Goal: Information Seeking & Learning: Check status

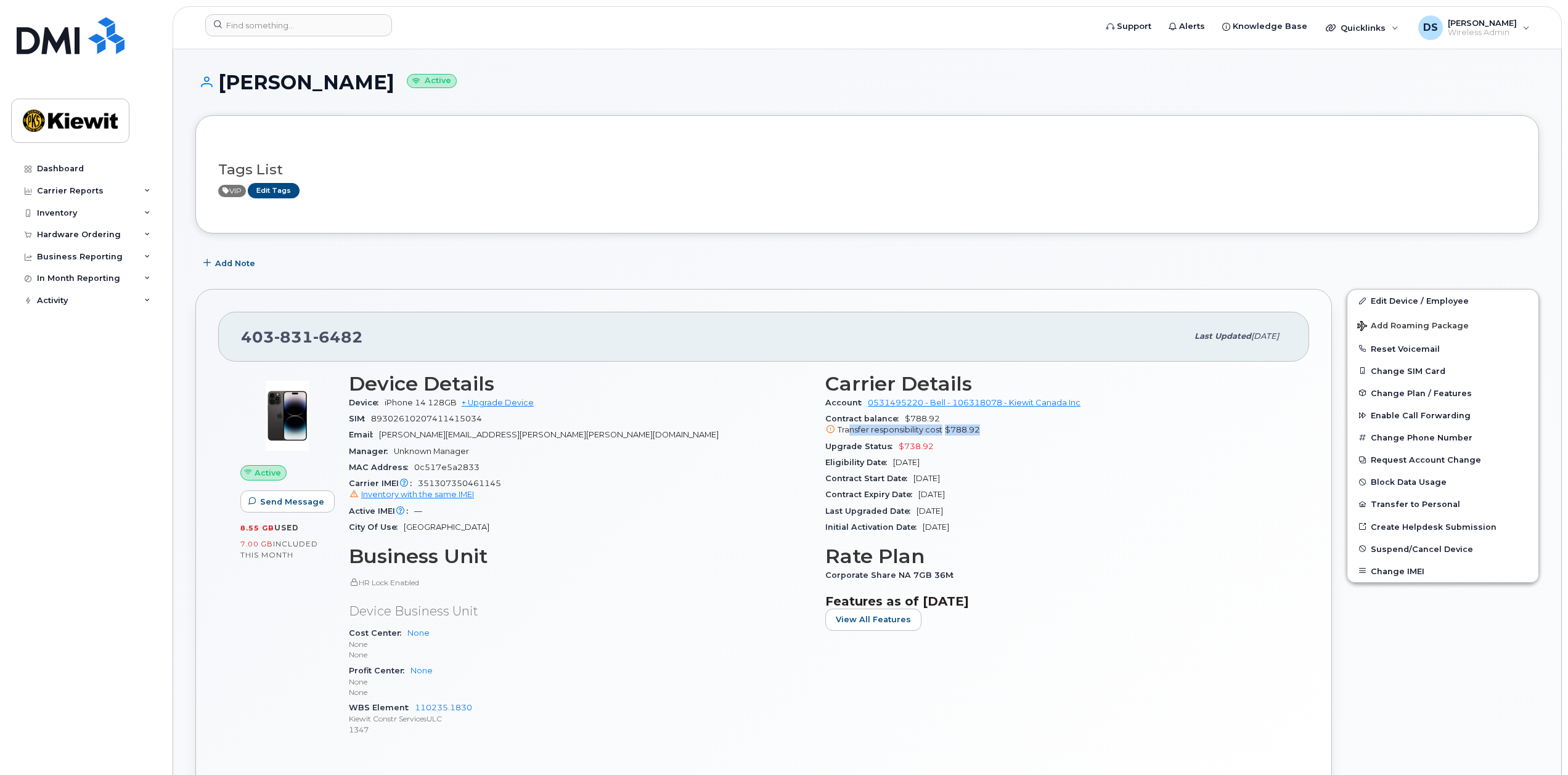
drag, startPoint x: 850, startPoint y: 429, endPoint x: 1055, endPoint y: 429, distance: 205.0
click at [1050, 428] on div "Transfer responsibility cost $788.92" at bounding box center [1057, 430] width 462 height 11
drag, startPoint x: 1055, startPoint y: 429, endPoint x: 1090, endPoint y: 442, distance: 37.3
click at [1091, 441] on div "Upgrade Status $738.92" at bounding box center [1057, 447] width 462 height 16
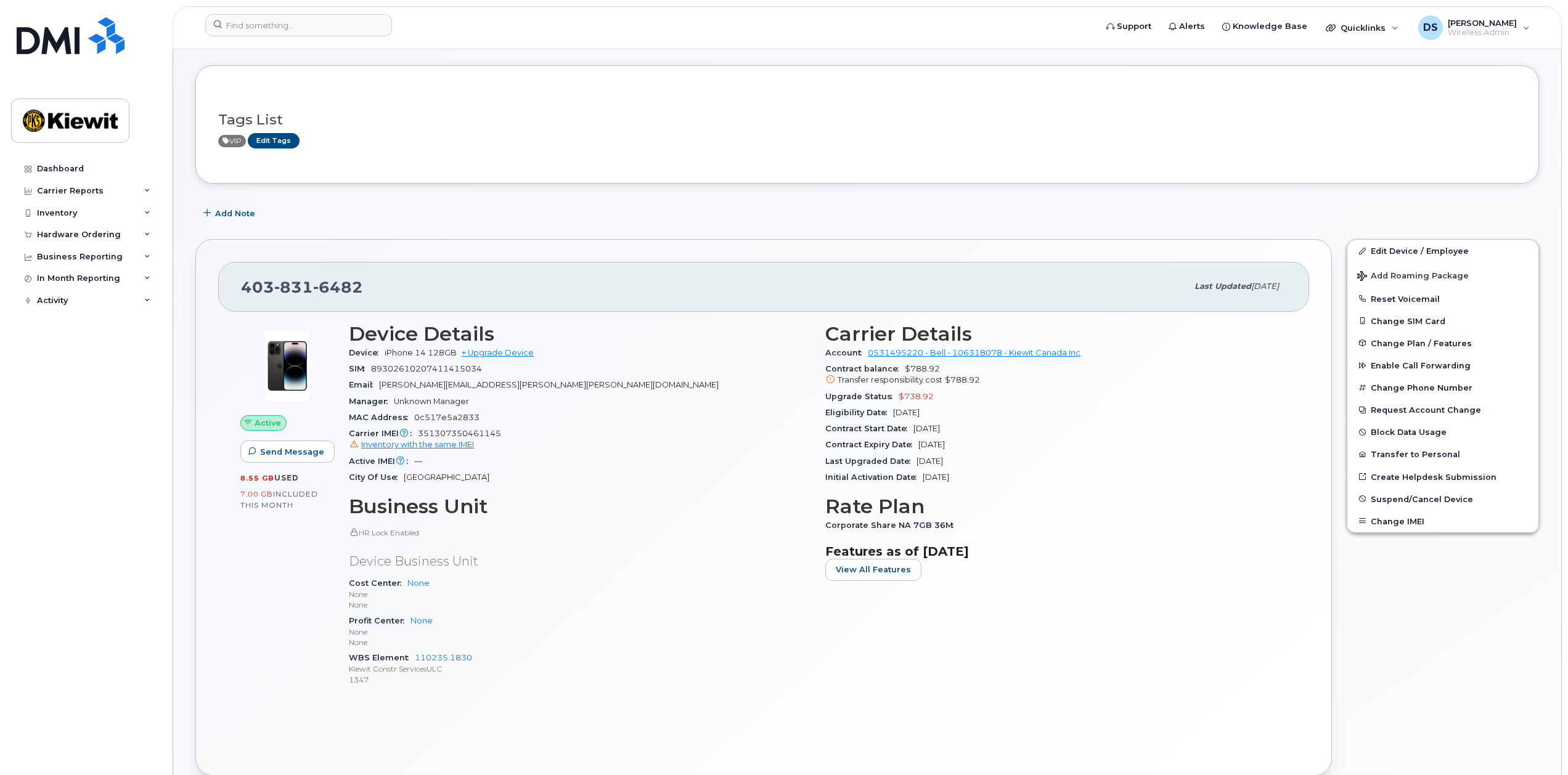
scroll to position [77, 0]
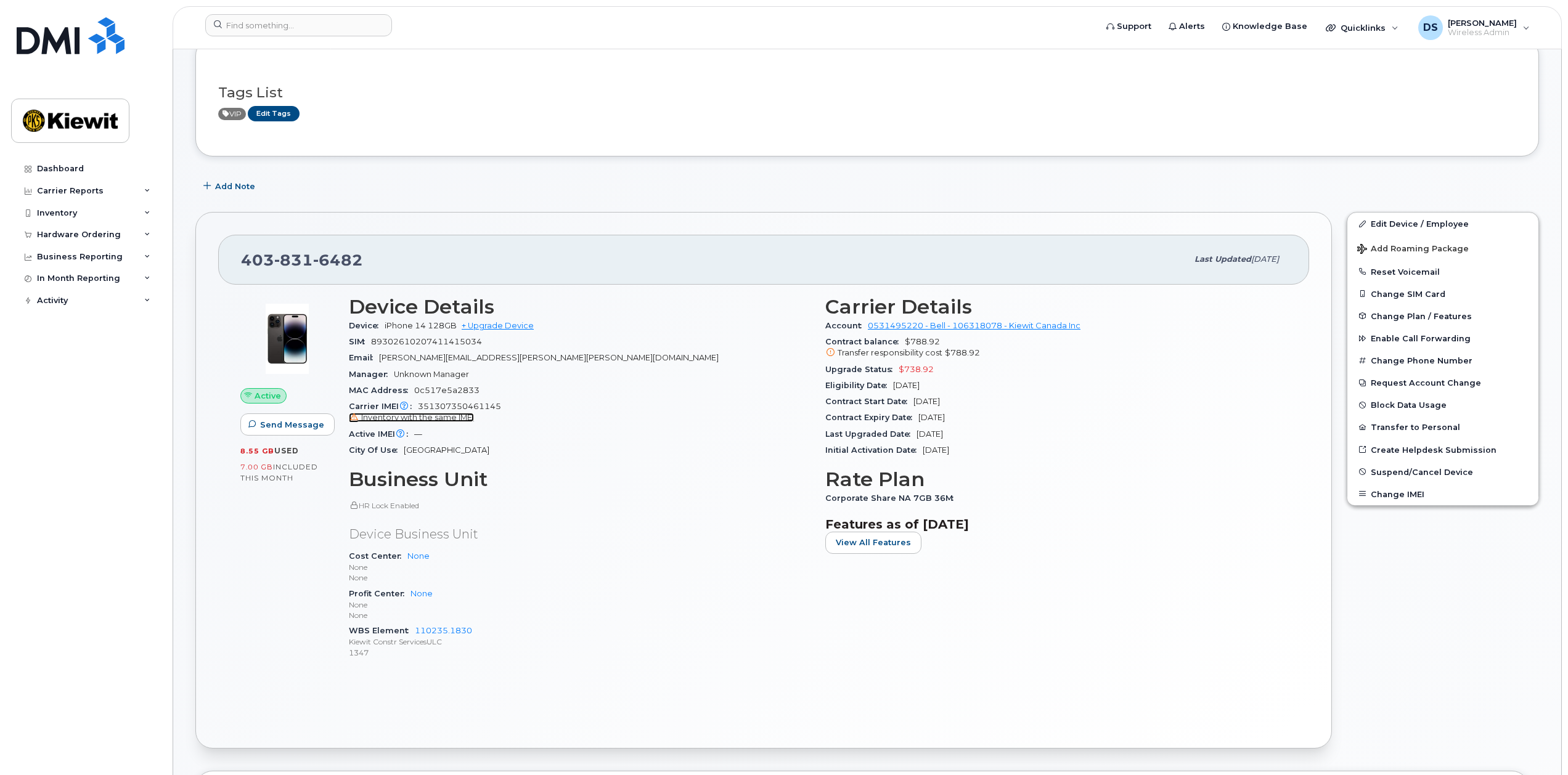
click at [457, 418] on span "Inventory with the same IMEI" at bounding box center [417, 417] width 113 height 9
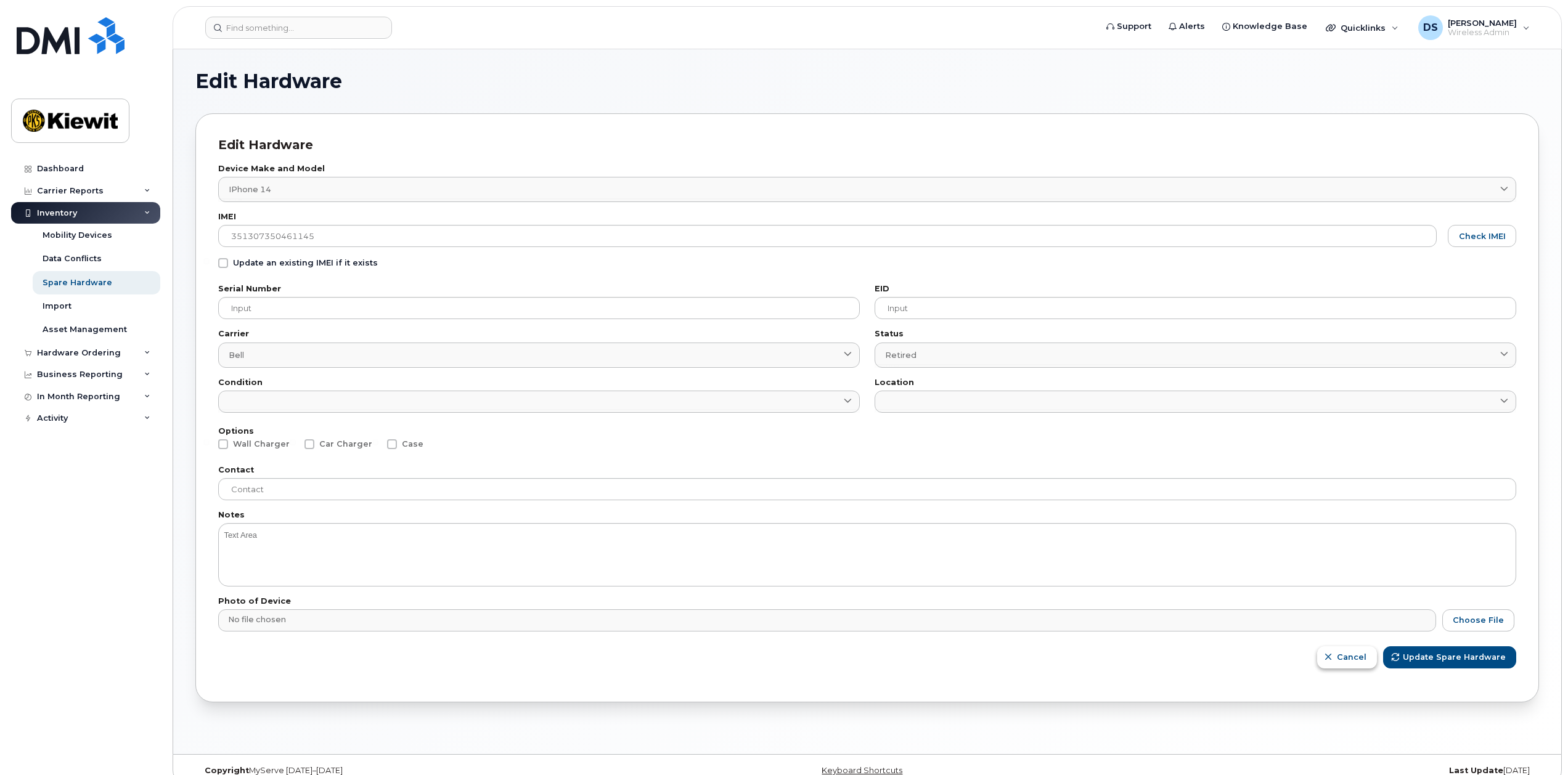
click at [1349, 655] on span "Cancel" at bounding box center [1351, 657] width 30 height 12
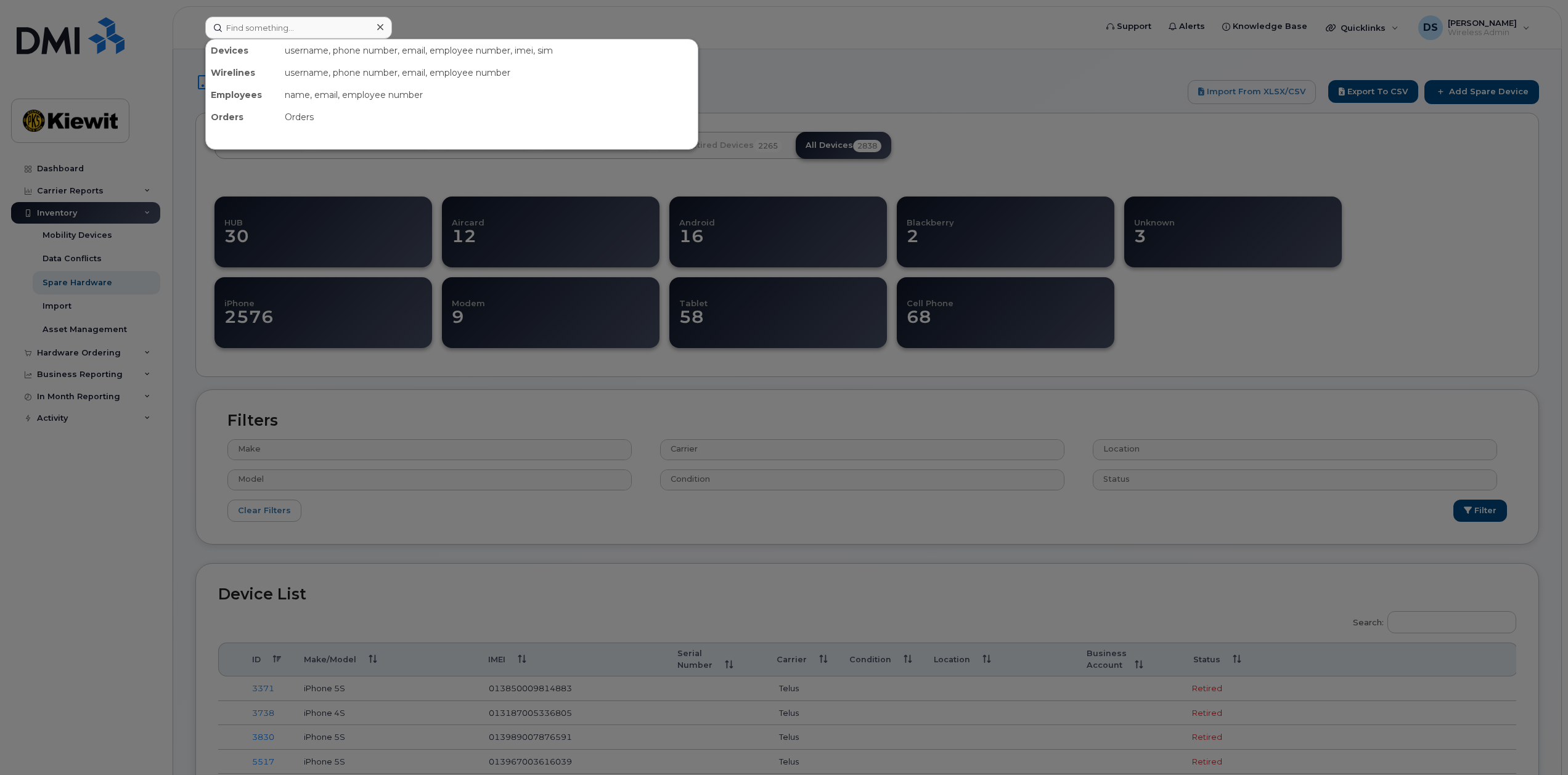
select select
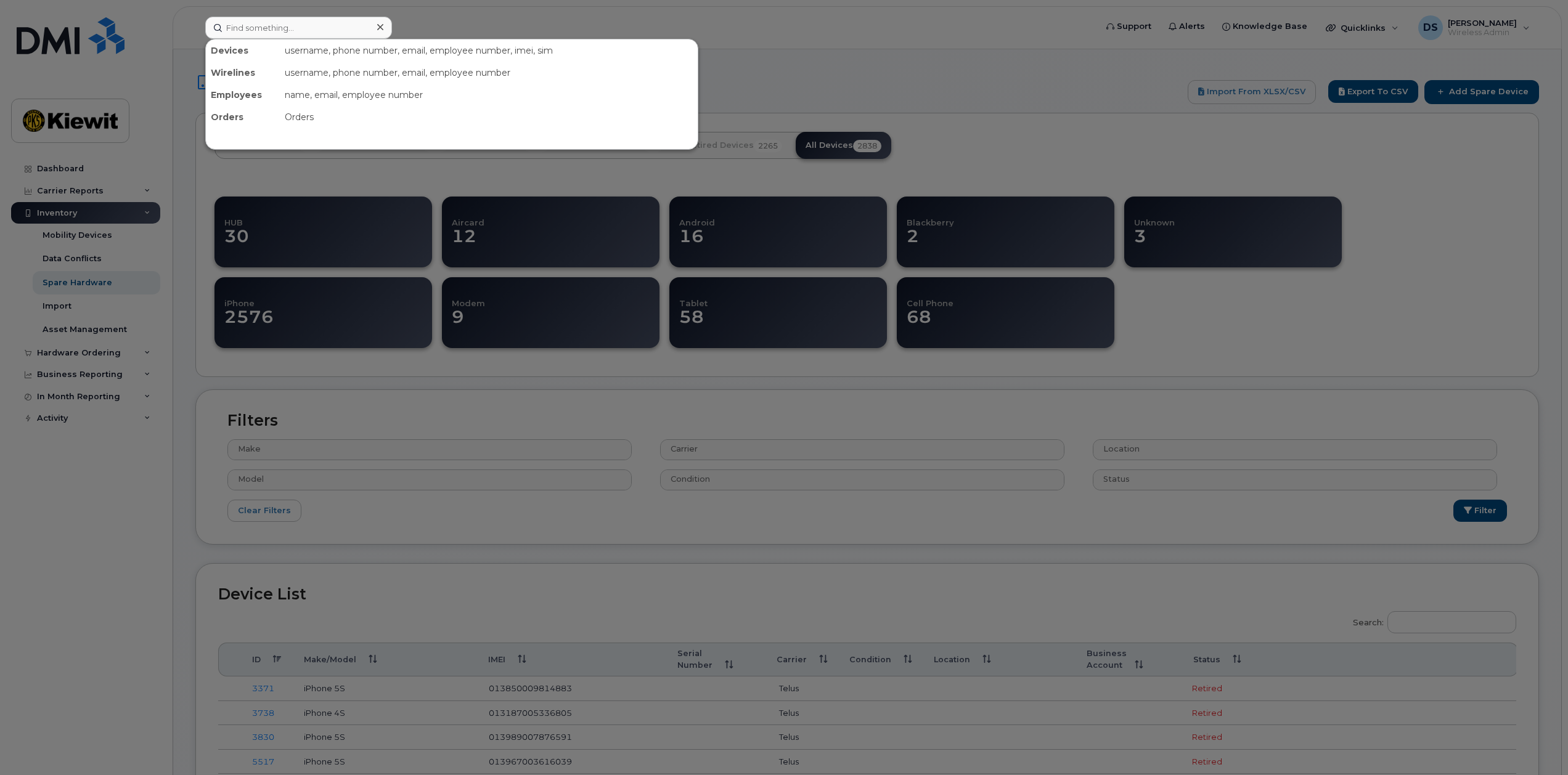
select select
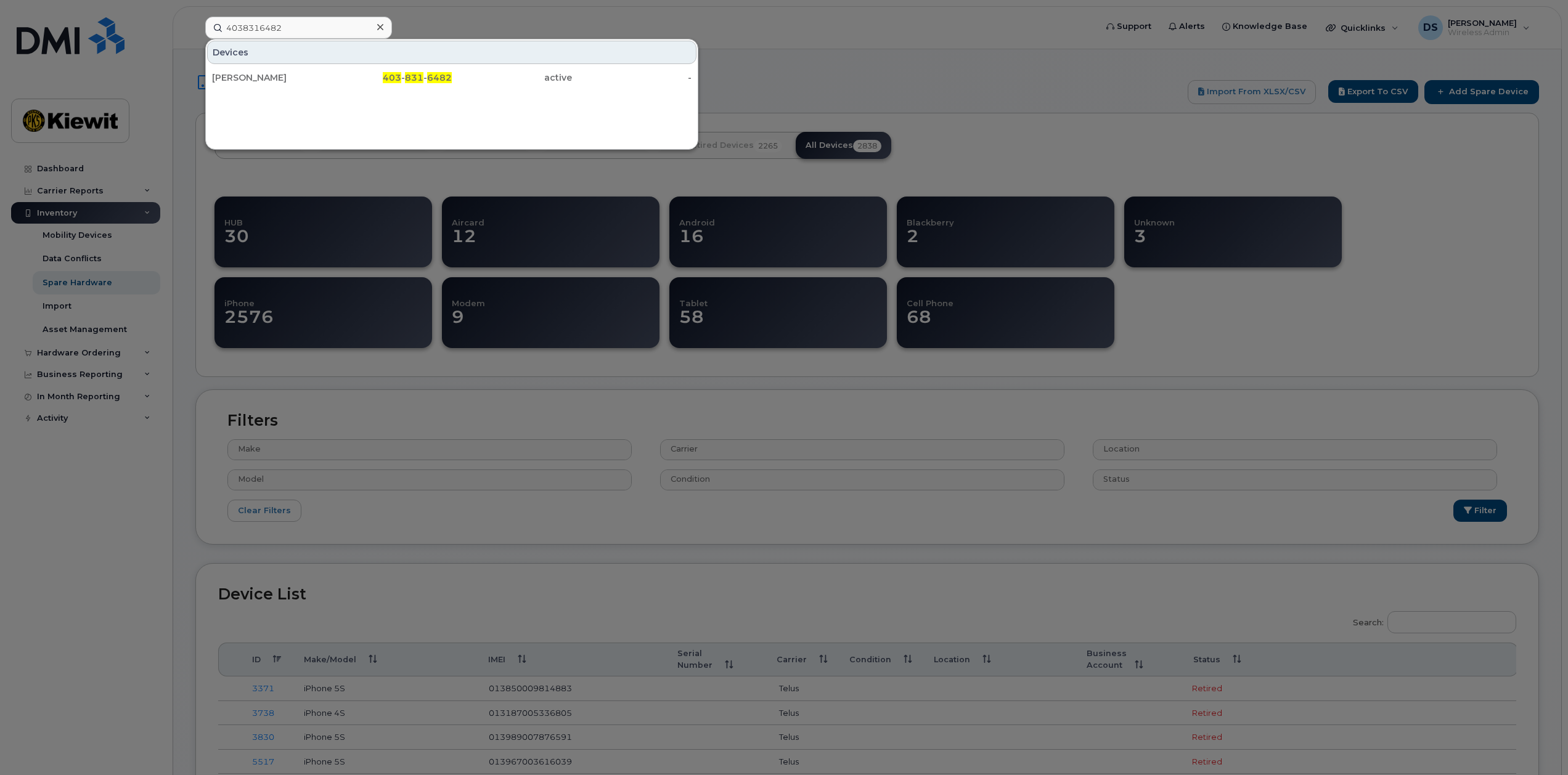
type input "4038316482"
click at [323, 73] on div "[PERSON_NAME]" at bounding box center [272, 78] width 120 height 13
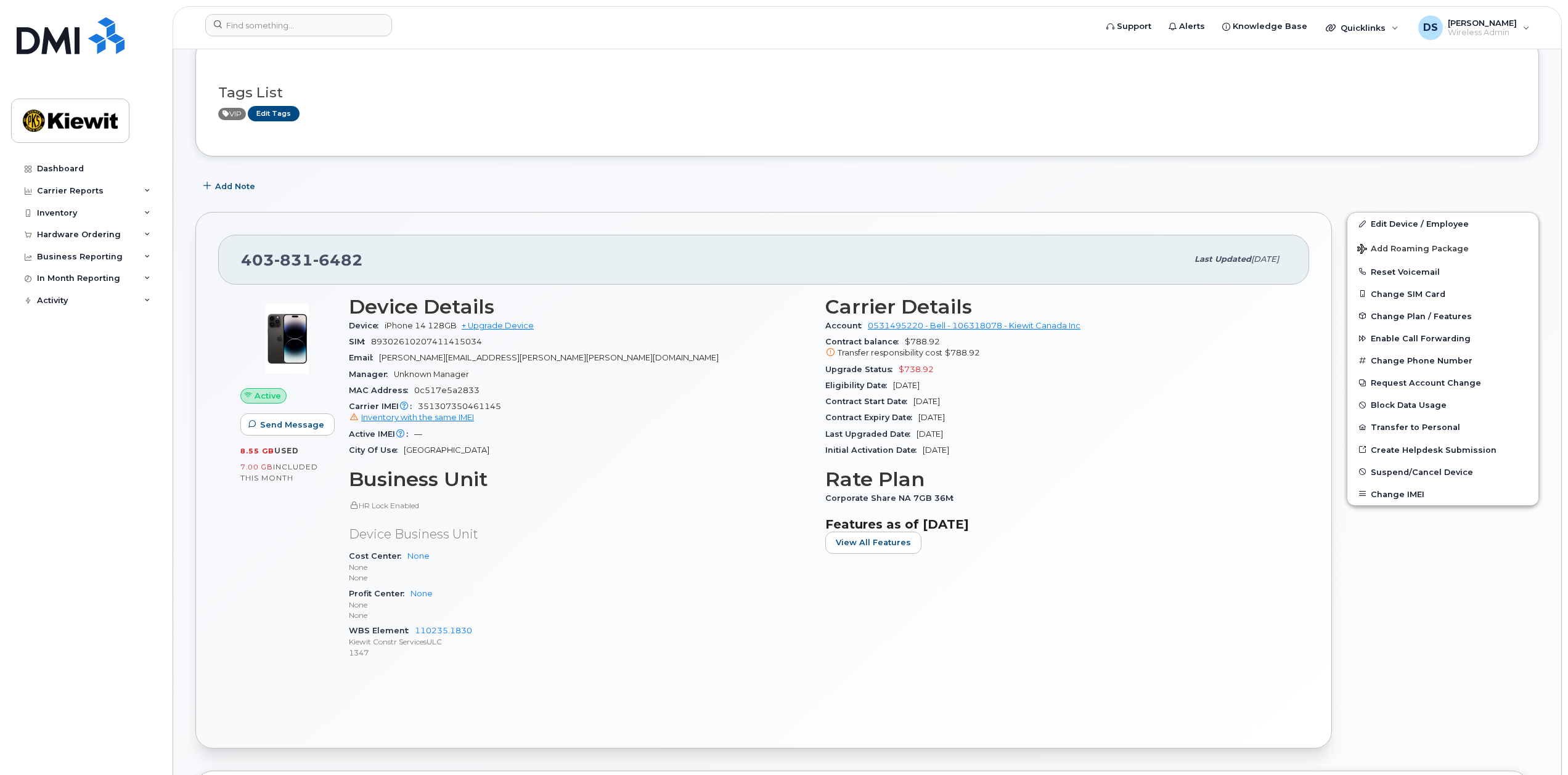
scroll to position [154, 0]
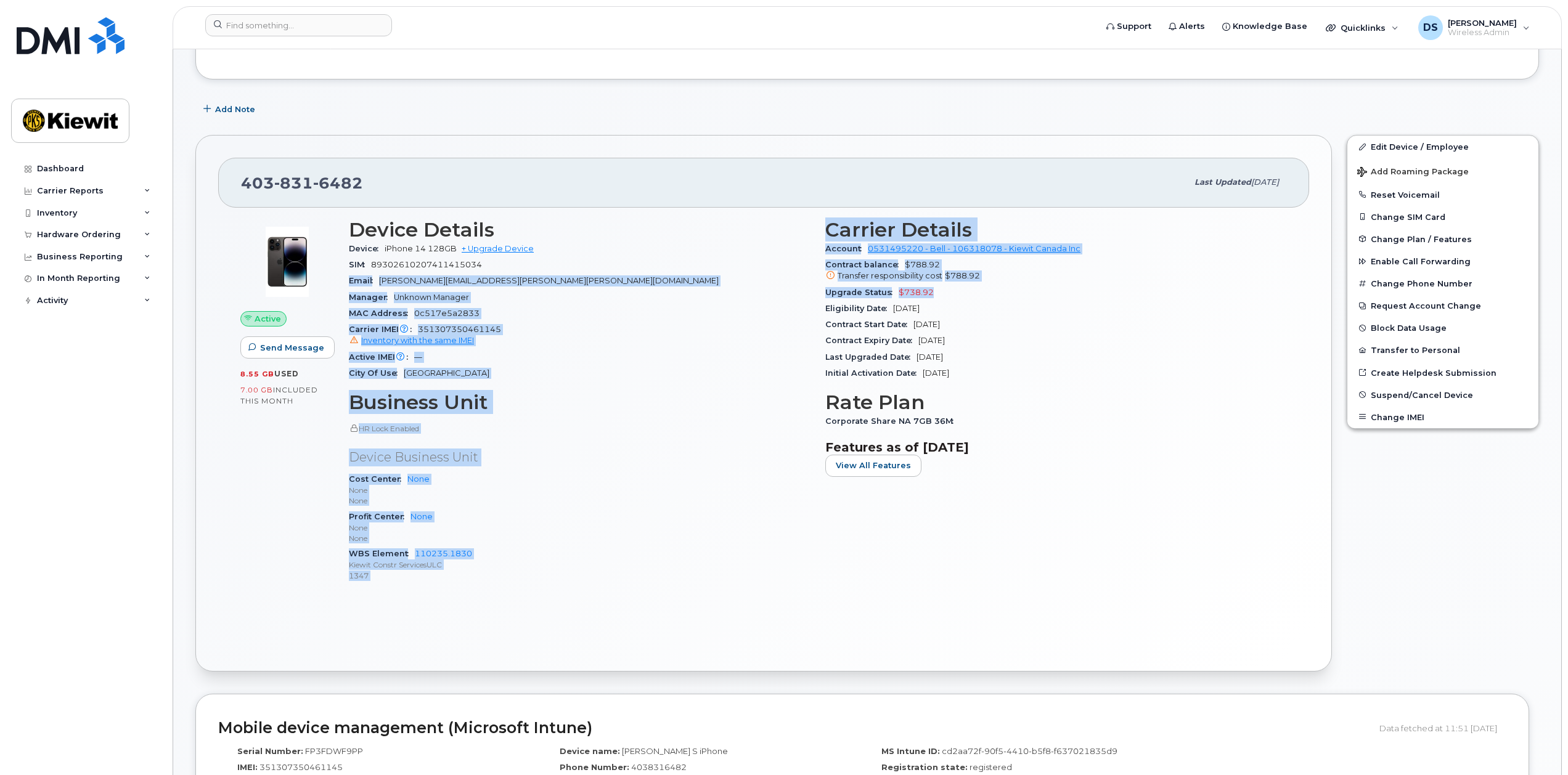
drag, startPoint x: 938, startPoint y: 295, endPoint x: 815, endPoint y: 272, distance: 125.1
click at [815, 272] on div "Device Details Device iPhone 14 128GB + Upgrade Device SIM 89302610207411415034…" at bounding box center [818, 405] width 953 height 389
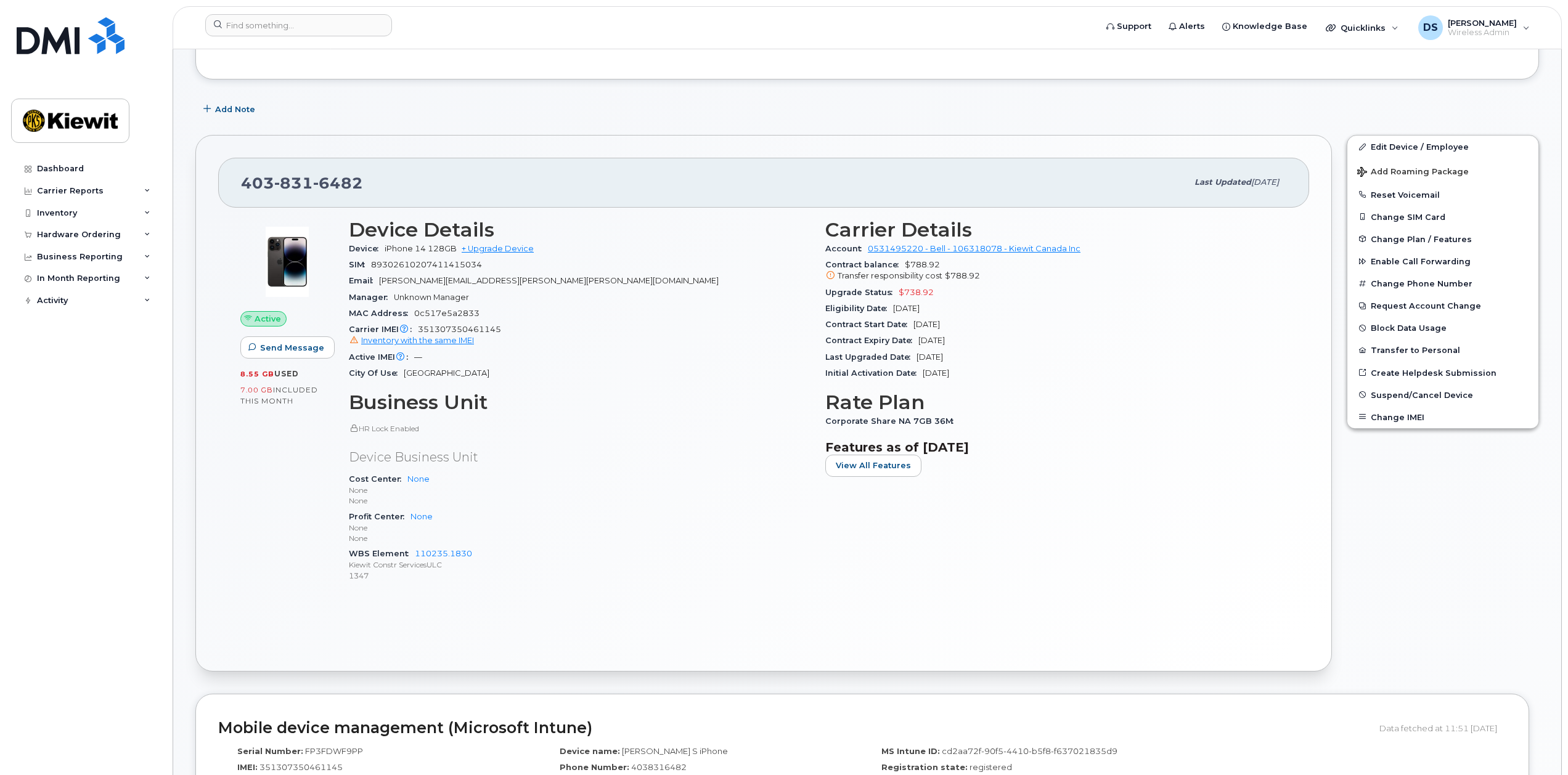
drag, startPoint x: 815, startPoint y: 272, endPoint x: 1064, endPoint y: 348, distance: 260.3
click at [1064, 348] on div "Contract Expiry Date Oct 24, 2027" at bounding box center [1057, 341] width 462 height 16
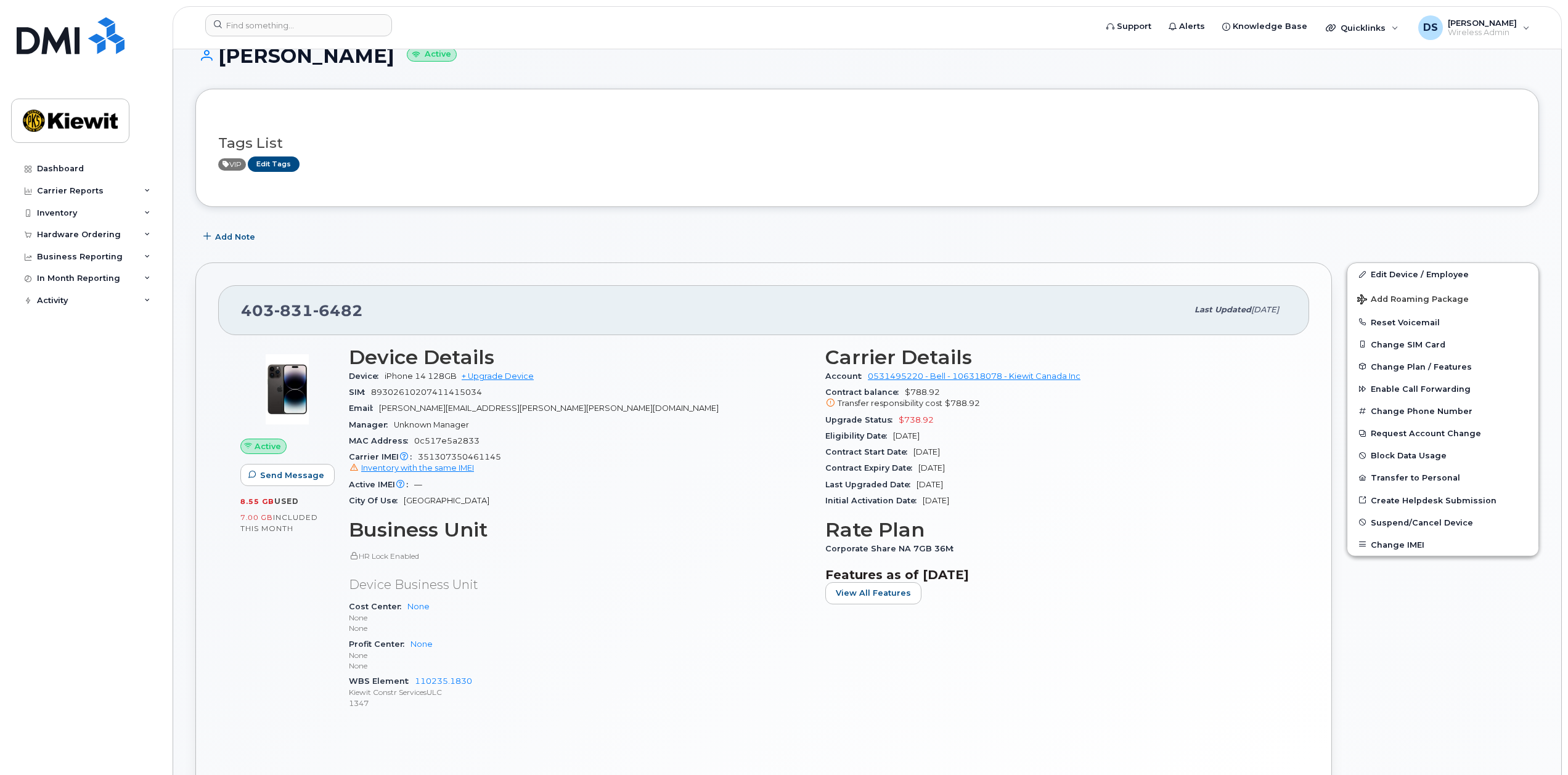
scroll to position [0, 0]
